Goal: Manage account settings

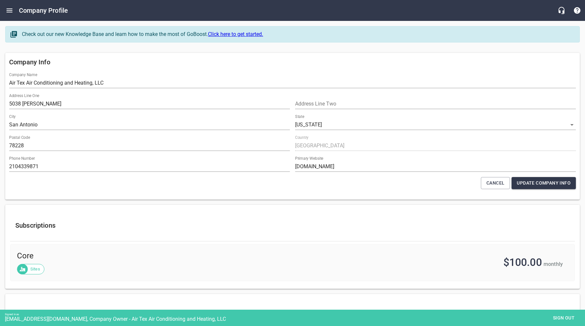
select select "[US_STATE]"
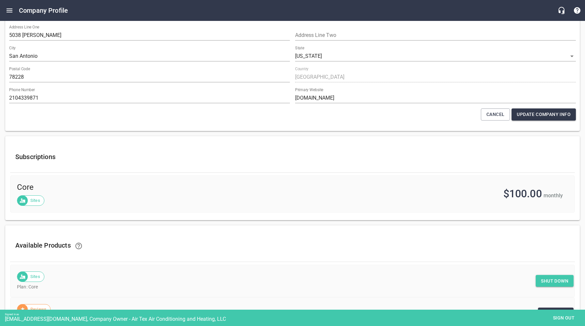
scroll to position [170, 0]
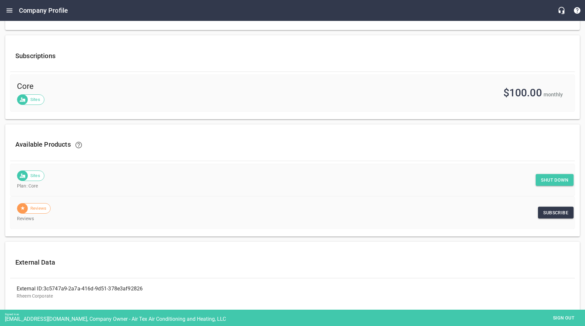
click at [554, 181] on span "Shut down" at bounding box center [554, 180] width 27 height 8
drag, startPoint x: 271, startPoint y: 222, endPoint x: 330, endPoint y: 235, distance: 60.2
click at [272, 222] on div "Reviews Reviews" at bounding box center [292, 212] width 565 height 33
drag, startPoint x: 556, startPoint y: 316, endPoint x: 553, endPoint y: 314, distance: 3.9
click at [556, 316] on span "Sign out" at bounding box center [564, 318] width 27 height 8
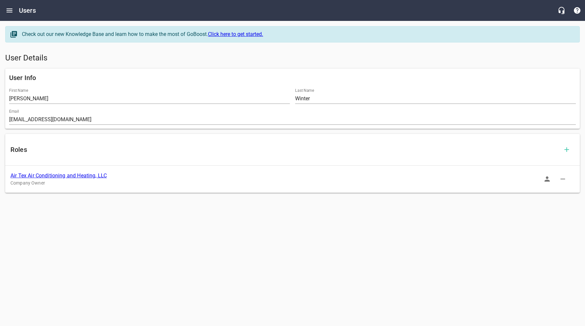
click at [81, 176] on link "Air Tex Air Conditioning and Heating, LLC" at bounding box center [58, 176] width 96 height 6
